Goal: Information Seeking & Learning: Learn about a topic

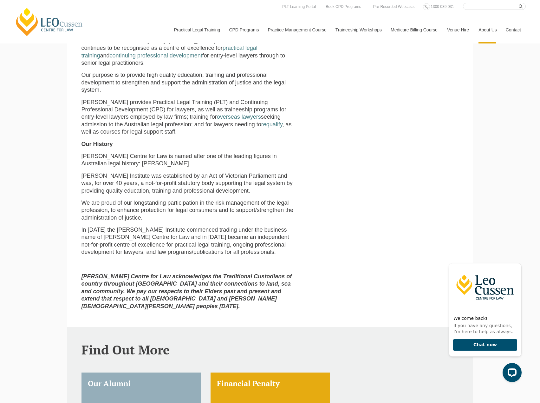
scroll to position [317, 0]
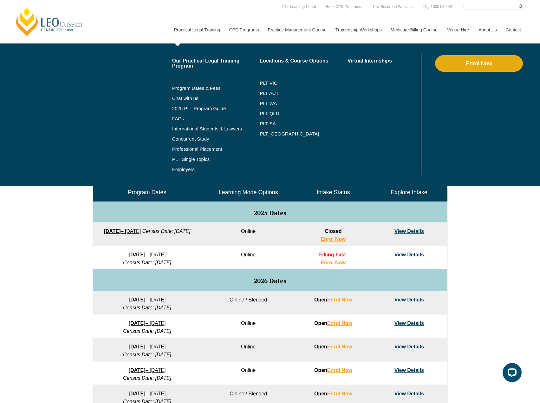
click at [186, 28] on link "Practical Legal Training" at bounding box center [196, 29] width 55 height 27
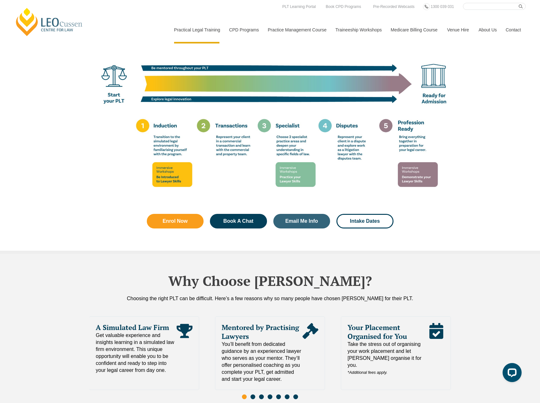
click at [293, 151] on img at bounding box center [270, 91] width 362 height 226
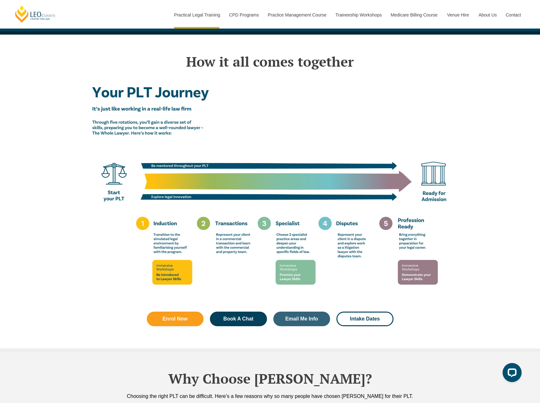
scroll to position [983, 0]
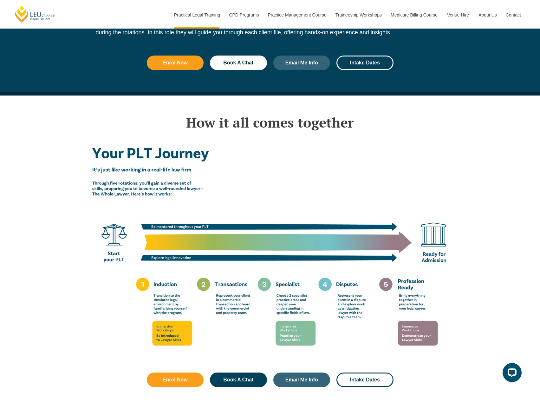
click at [258, 114] on h2 "How it all comes together" at bounding box center [270, 122] width 362 height 16
click at [184, 137] on img at bounding box center [270, 250] width 362 height 226
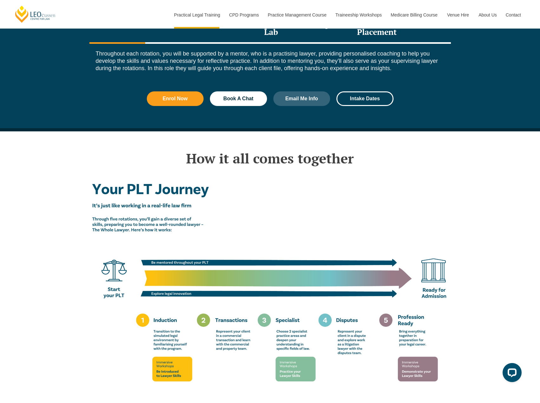
scroll to position [856, 0]
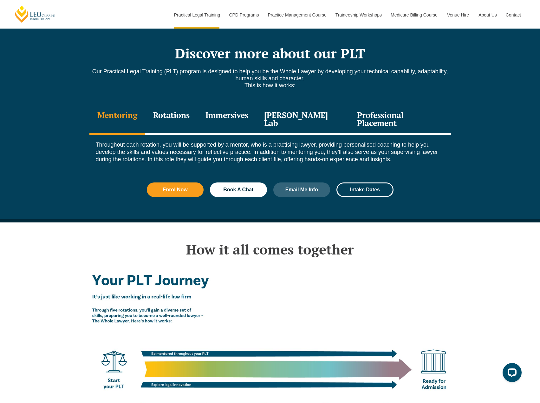
drag, startPoint x: 200, startPoint y: 97, endPoint x: 205, endPoint y: 99, distance: 5.0
click at [198, 105] on div "Rotations" at bounding box center [171, 120] width 52 height 30
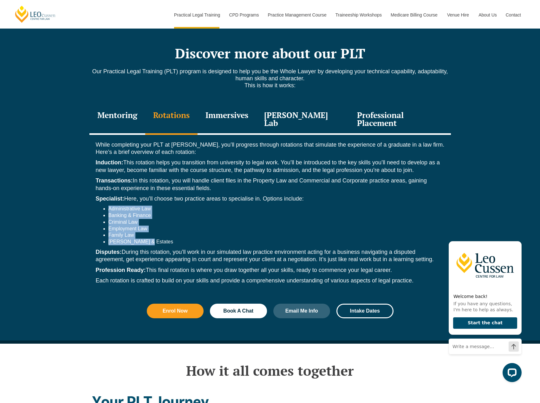
drag, startPoint x: 143, startPoint y: 221, endPoint x: 96, endPoint y: 186, distance: 58.9
click at [96, 205] on ul "Administrative Law Banking & Finance Criminal Law Employment Law Family Law Wil…" at bounding box center [270, 225] width 349 height 40
copy ul "Administrative Law Banking & Finance Criminal Law Employment Law Family Law Wil…"
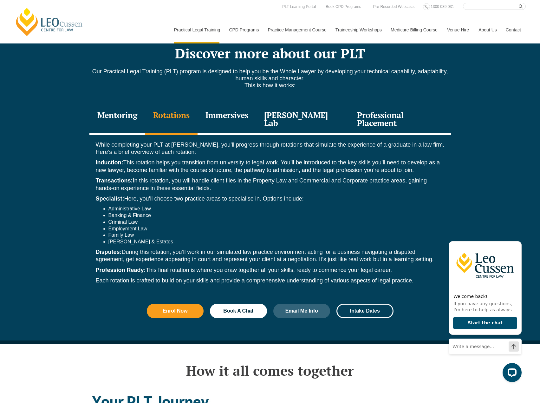
click at [280, 195] on p "Specialist: Here, you’ll choose two practice areas to specialise in. Options in…" at bounding box center [270, 198] width 349 height 7
